Goal: Task Accomplishment & Management: Manage account settings

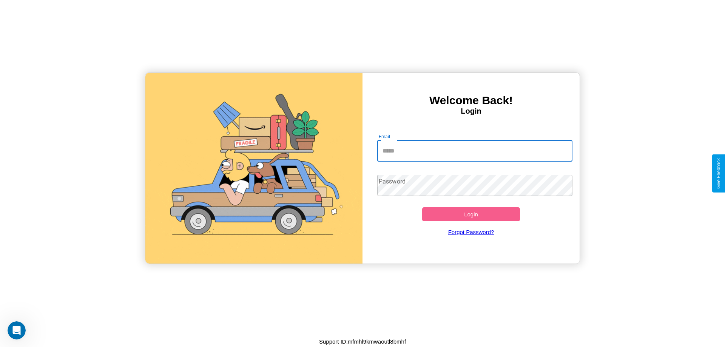
click at [475, 151] on input "Email" at bounding box center [475, 151] width 196 height 21
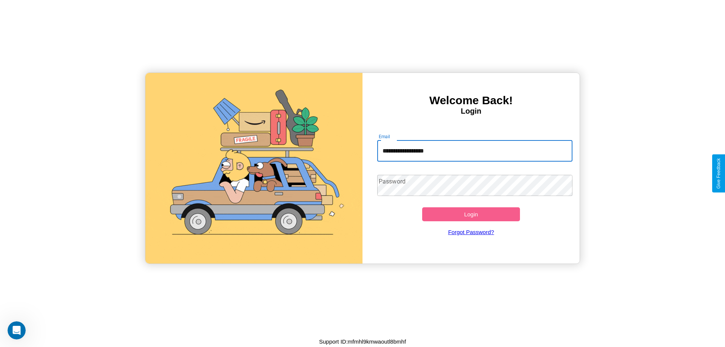
type input "**********"
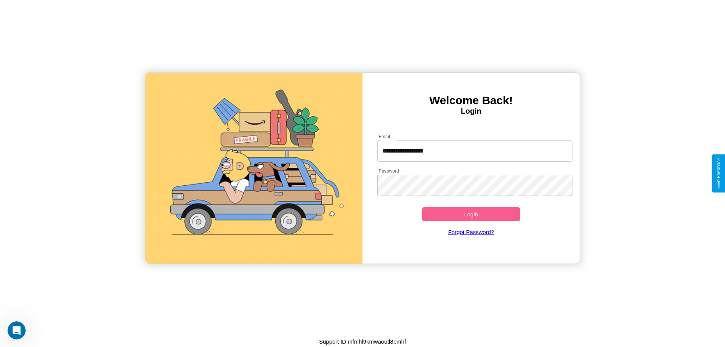
click at [471, 214] on button "Login" at bounding box center [471, 214] width 98 height 14
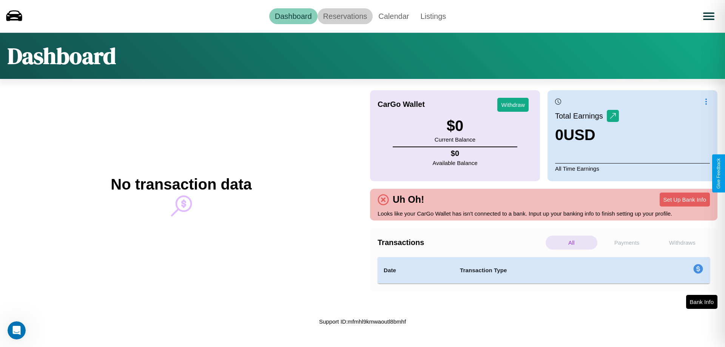
click at [345, 16] on link "Reservations" at bounding box center [346, 16] width 56 height 16
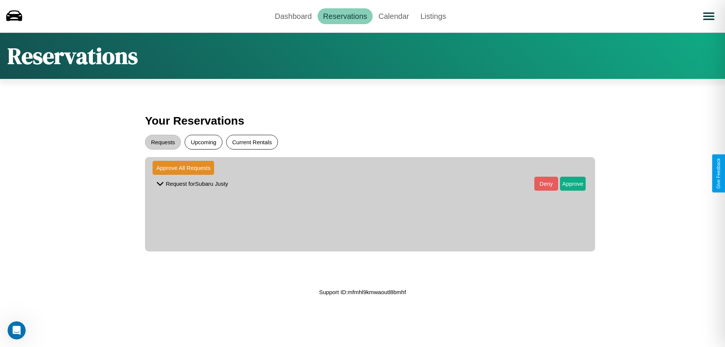
click at [252, 142] on button "Current Rentals" at bounding box center [252, 142] width 52 height 15
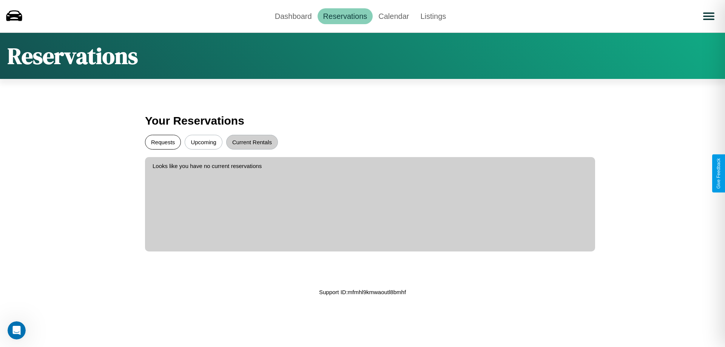
click at [163, 142] on button "Requests" at bounding box center [163, 142] width 36 height 15
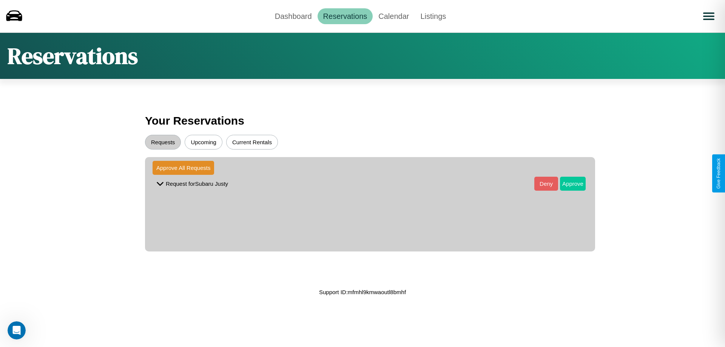
click at [567, 184] on button "Approve" at bounding box center [573, 184] width 26 height 14
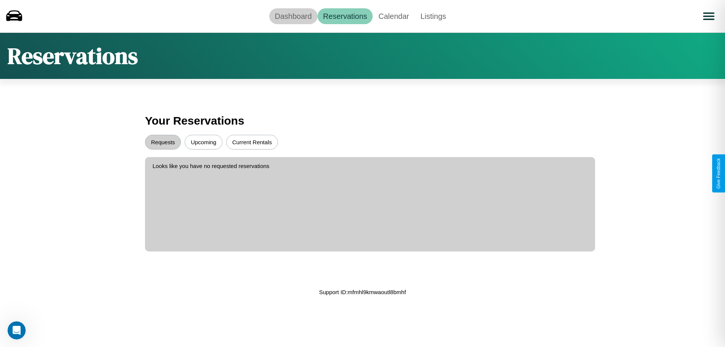
click at [293, 16] on link "Dashboard" at bounding box center [293, 16] width 48 height 16
